Goal: Task Accomplishment & Management: Use online tool/utility

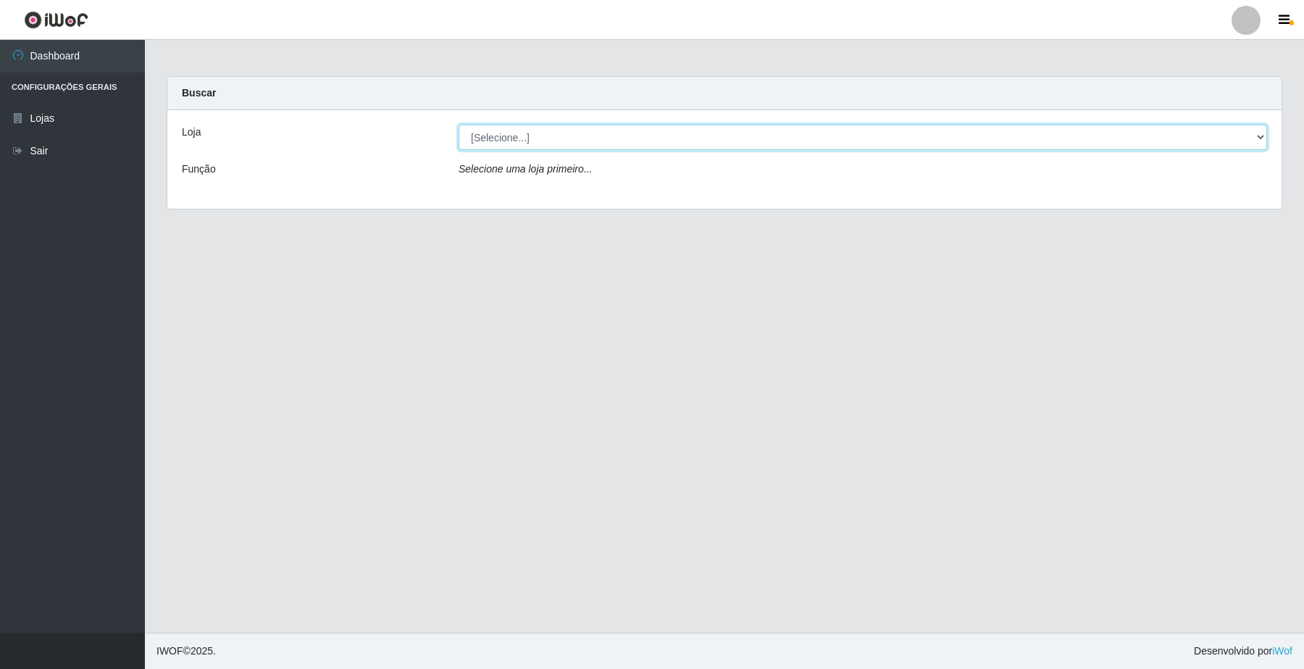
click at [501, 138] on select "[Selecione...] O Filezão - Centenário" at bounding box center [863, 137] width 809 height 25
select select "203"
click at [459, 125] on select "[Selecione...] O Filezão - Centenário" at bounding box center [863, 137] width 809 height 25
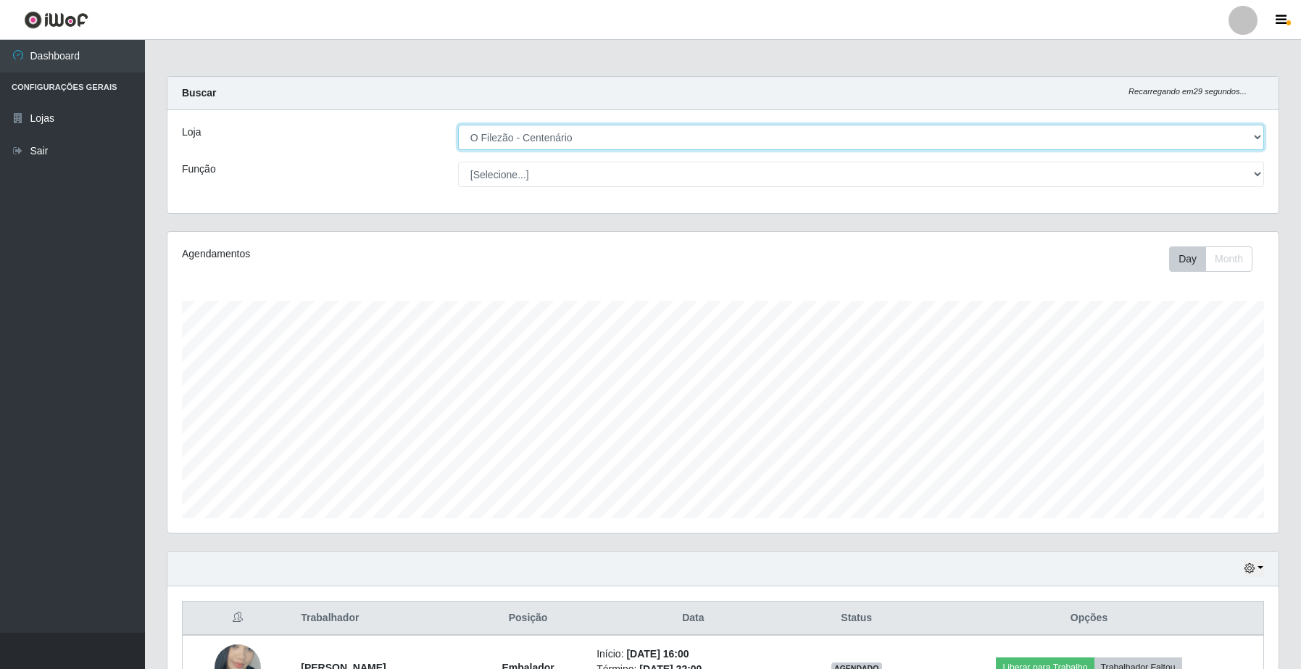
scroll to position [301, 1110]
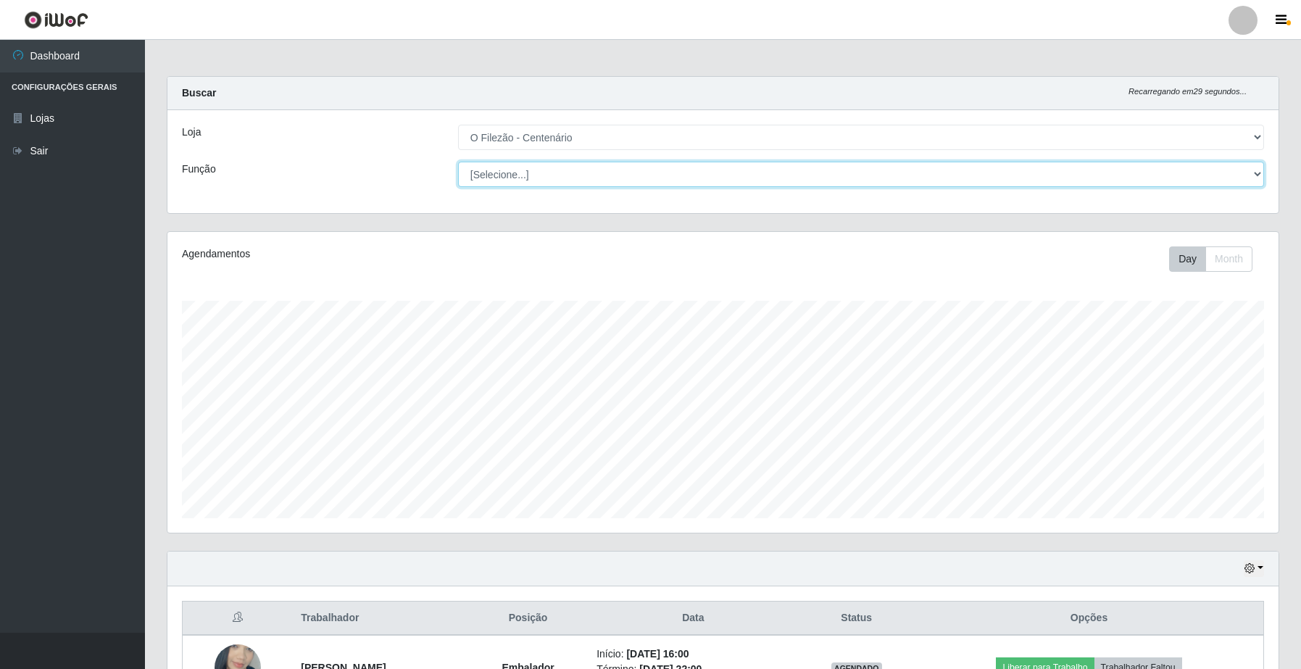
click at [495, 175] on select "[Selecione...] Auxiliar de Estacionamento Auxiliar de Estacionamento + Auxiliar…" at bounding box center [861, 174] width 806 height 25
select select "1"
click at [458, 162] on select "[Selecione...] Auxiliar de Estacionamento Auxiliar de Estacionamento + Auxiliar…" at bounding box center [861, 174] width 806 height 25
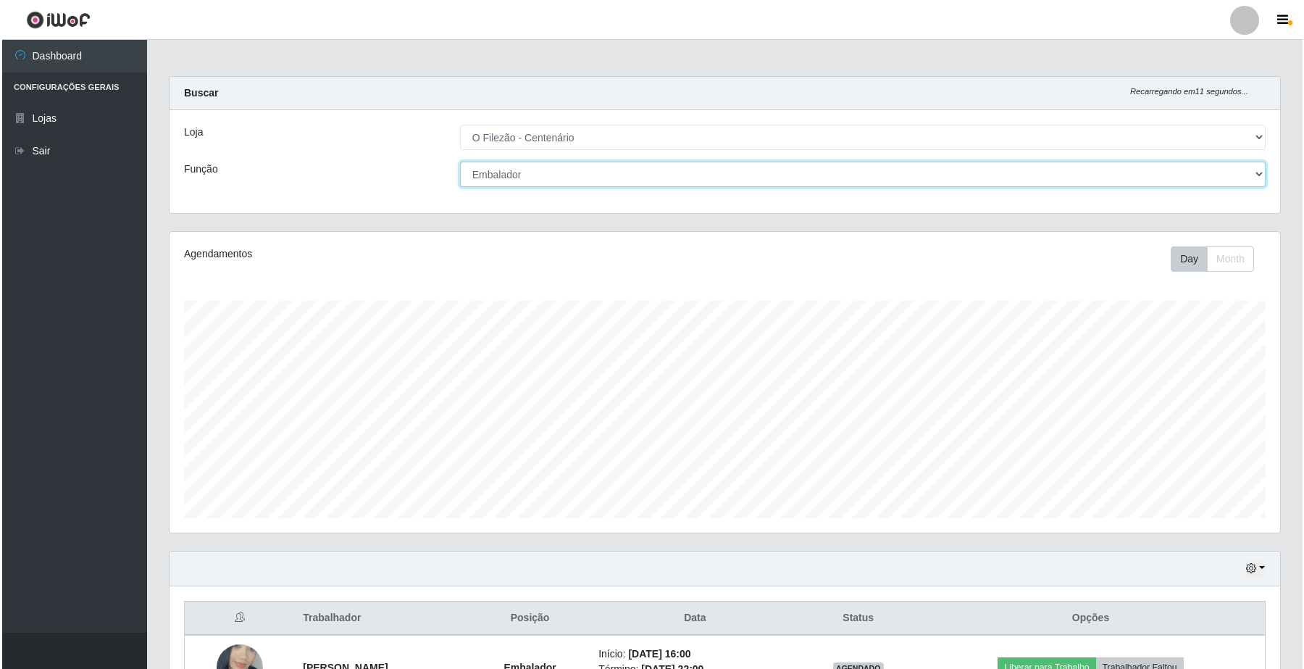
scroll to position [101, 0]
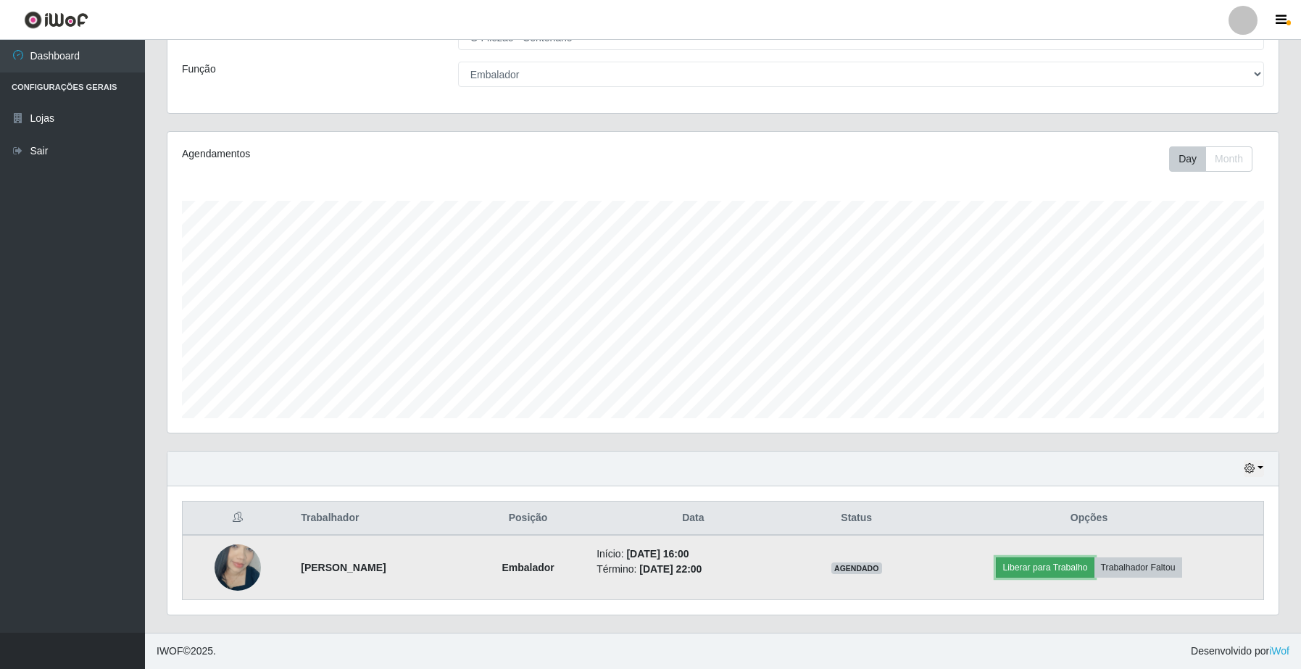
click at [1056, 572] on button "Liberar para Trabalho" at bounding box center [1045, 567] width 98 height 20
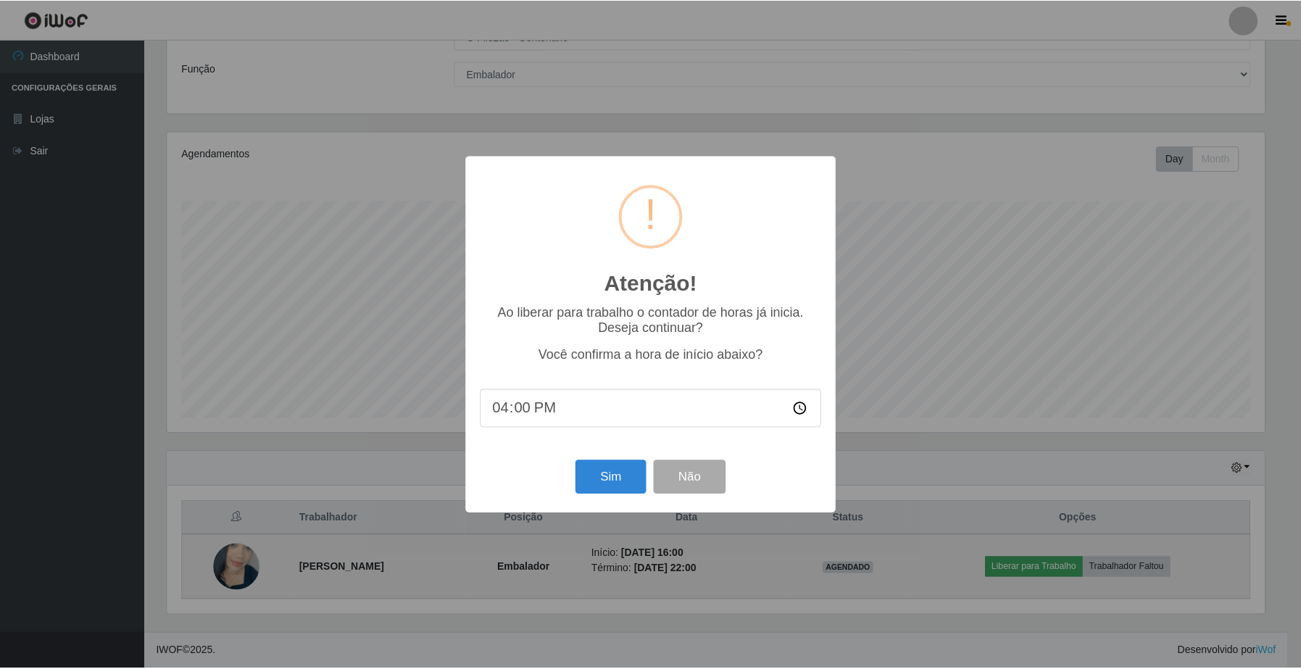
scroll to position [301, 1100]
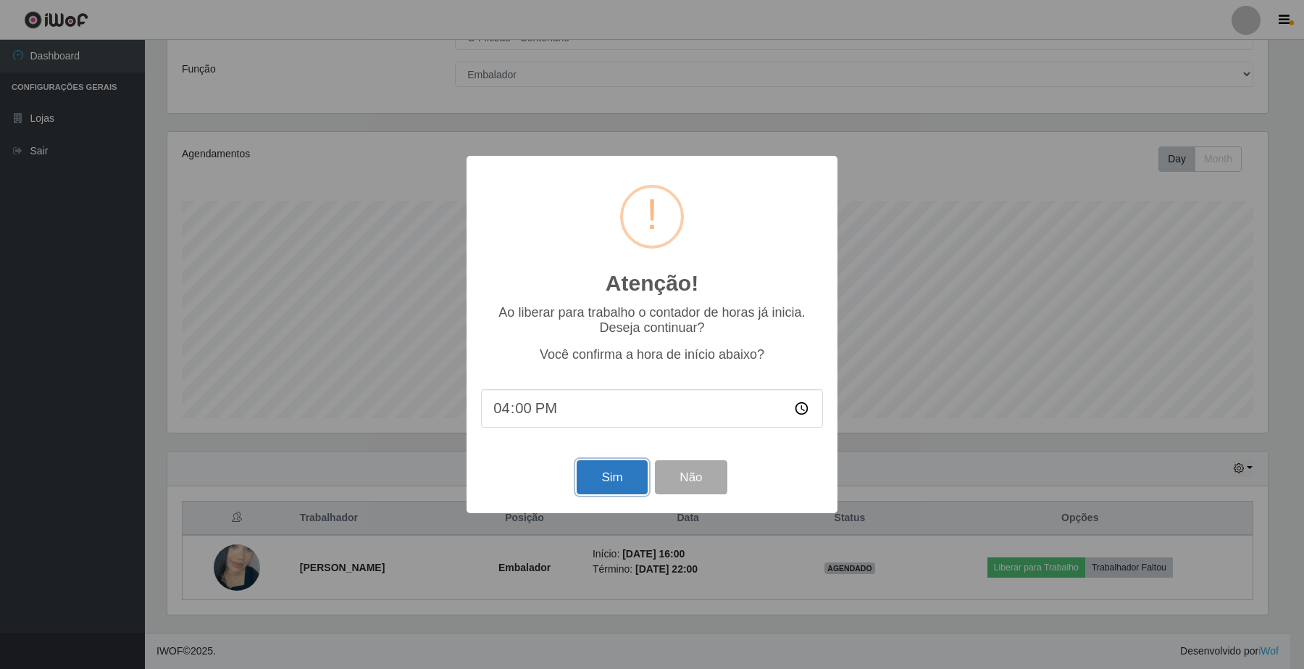
click at [609, 469] on button "Sim" at bounding box center [612, 477] width 70 height 34
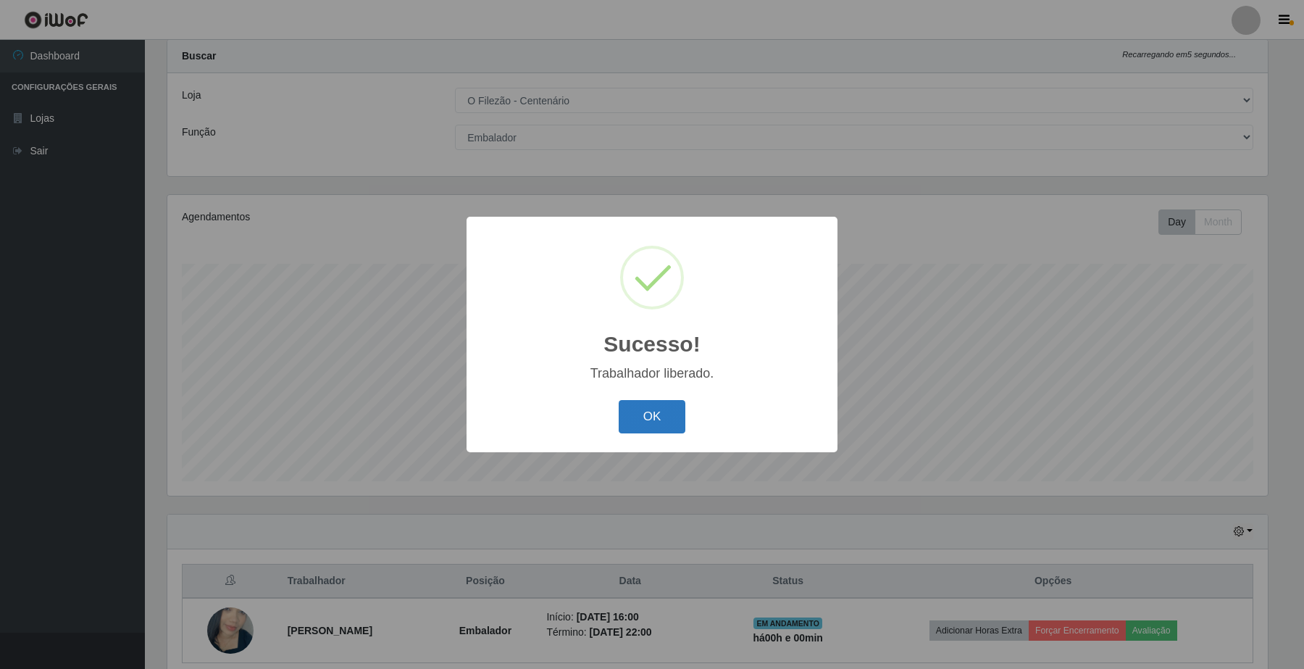
click at [657, 410] on button "OK" at bounding box center [652, 417] width 67 height 34
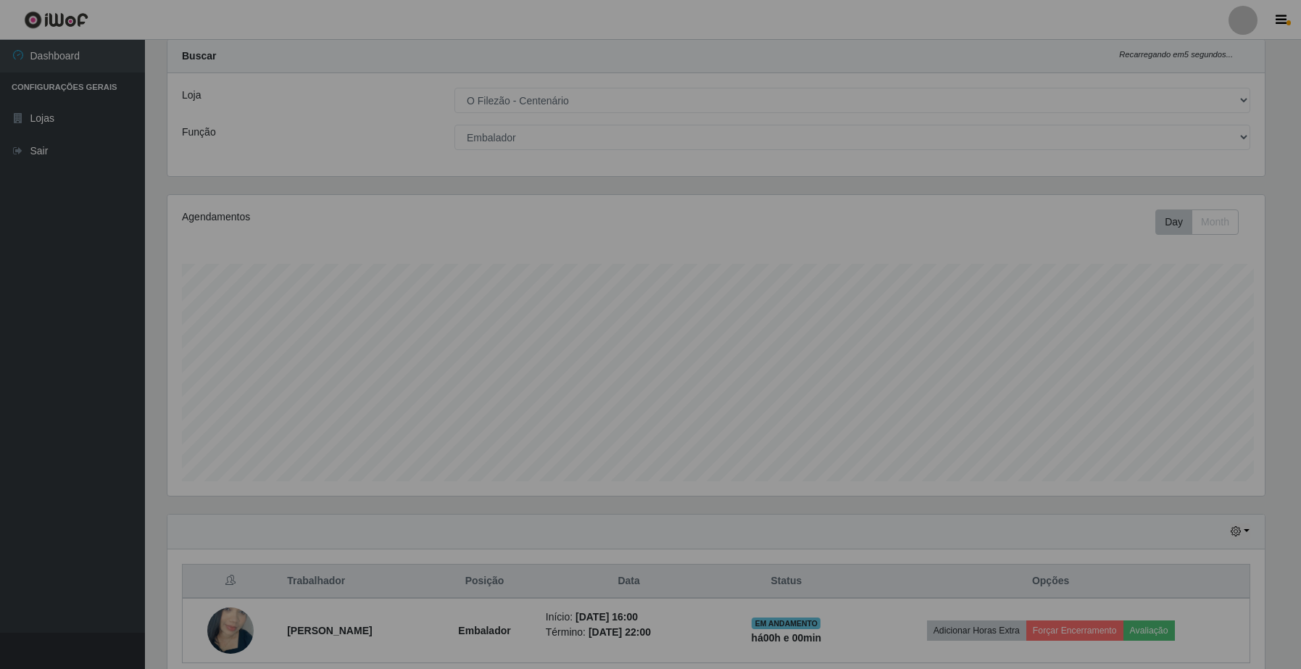
scroll to position [301, 1110]
